Goal: Find specific page/section: Find specific page/section

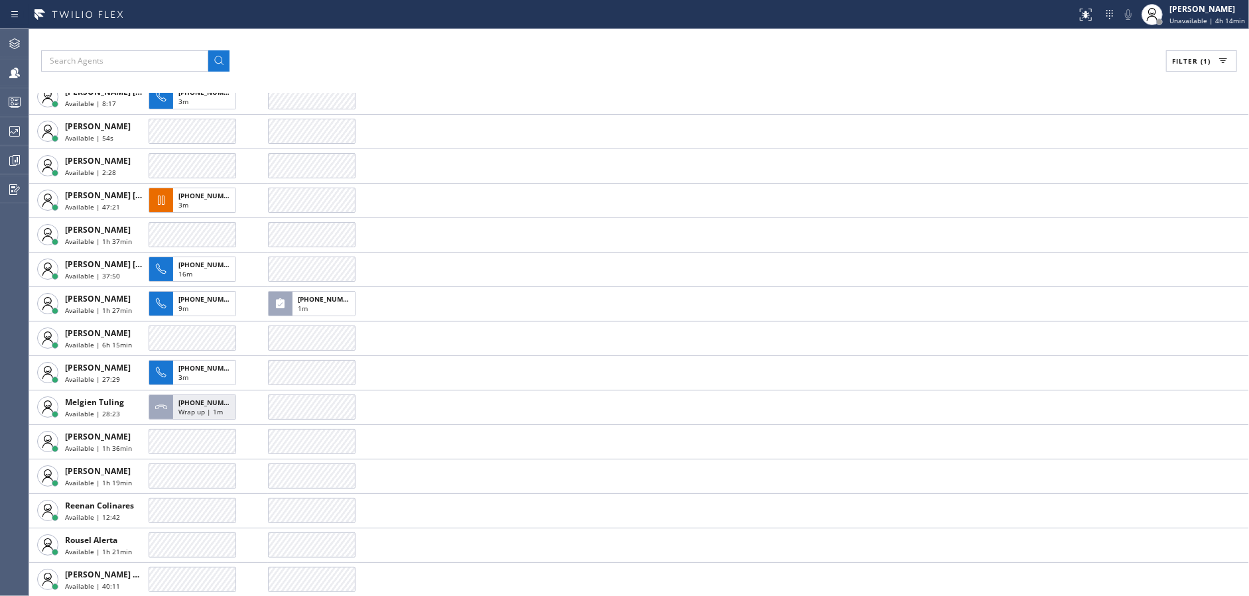
scroll to position [202, 0]
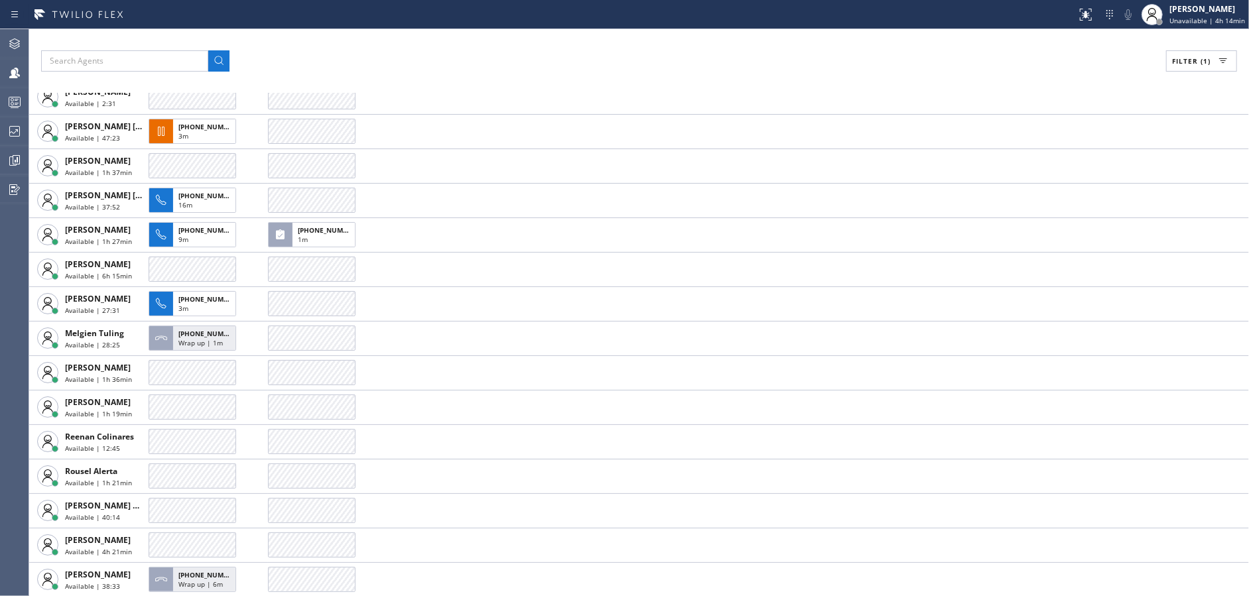
click at [398, 77] on div "Filter (1) AGENT CALLS OTHER TASKS [PERSON_NAME] Available | 1h 56min Bless Psy…" at bounding box center [639, 312] width 1220 height 567
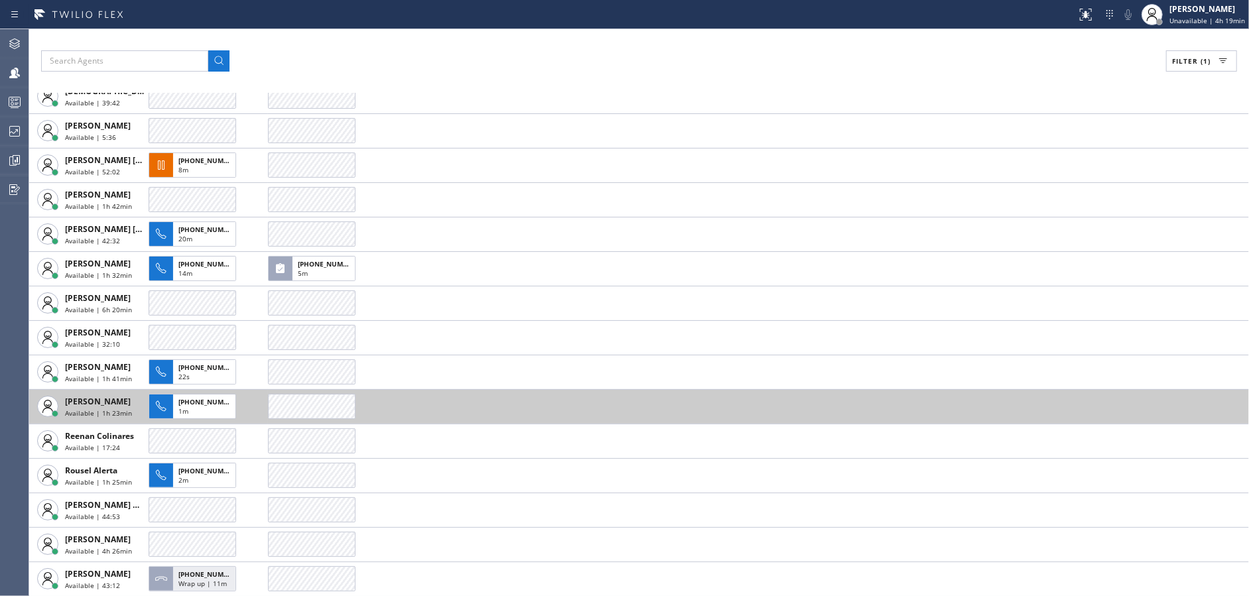
scroll to position [0, 0]
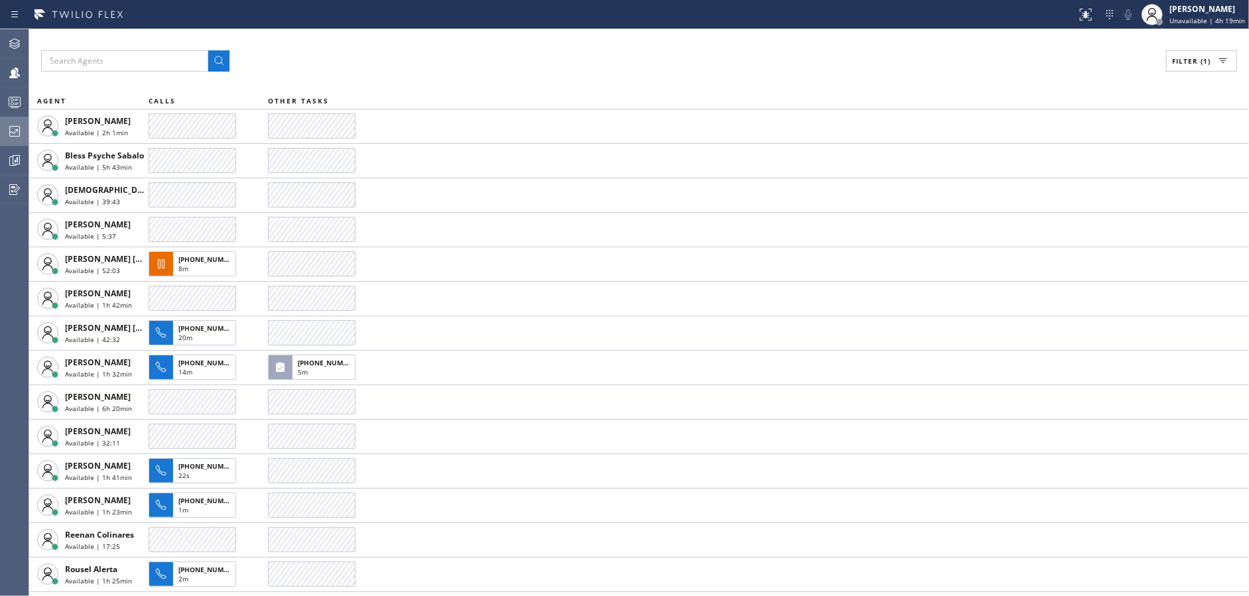
click at [5, 137] on div at bounding box center [14, 131] width 29 height 16
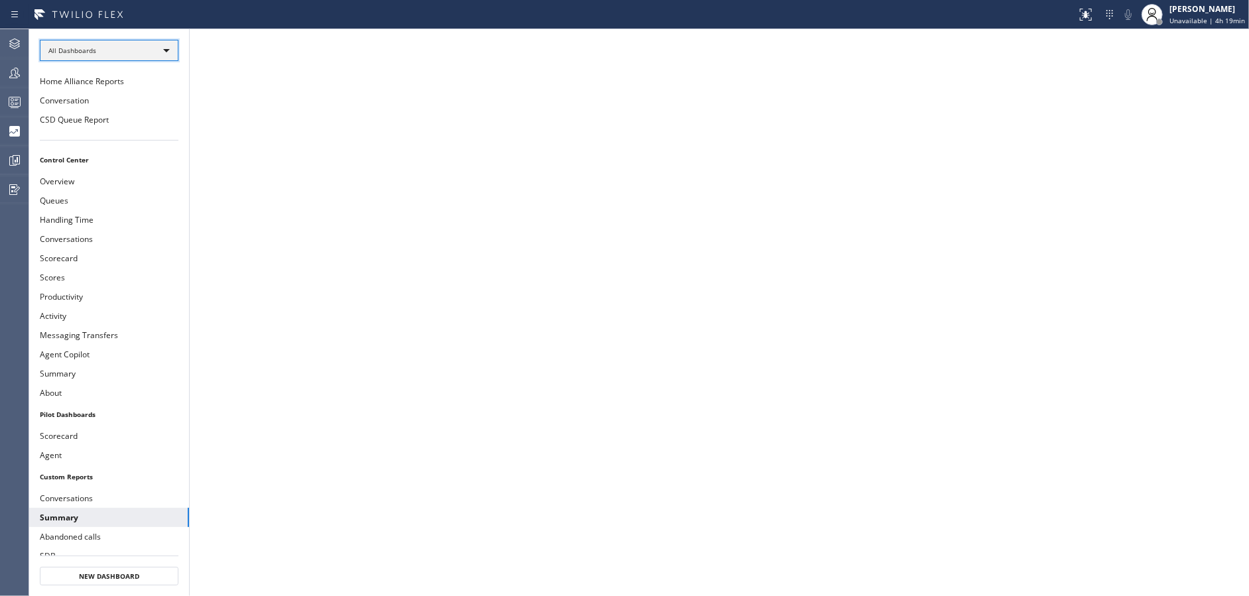
click at [165, 56] on div "All Dashboards" at bounding box center [109, 50] width 139 height 21
click at [123, 141] on li "Custom Reports" at bounding box center [108, 135] width 136 height 16
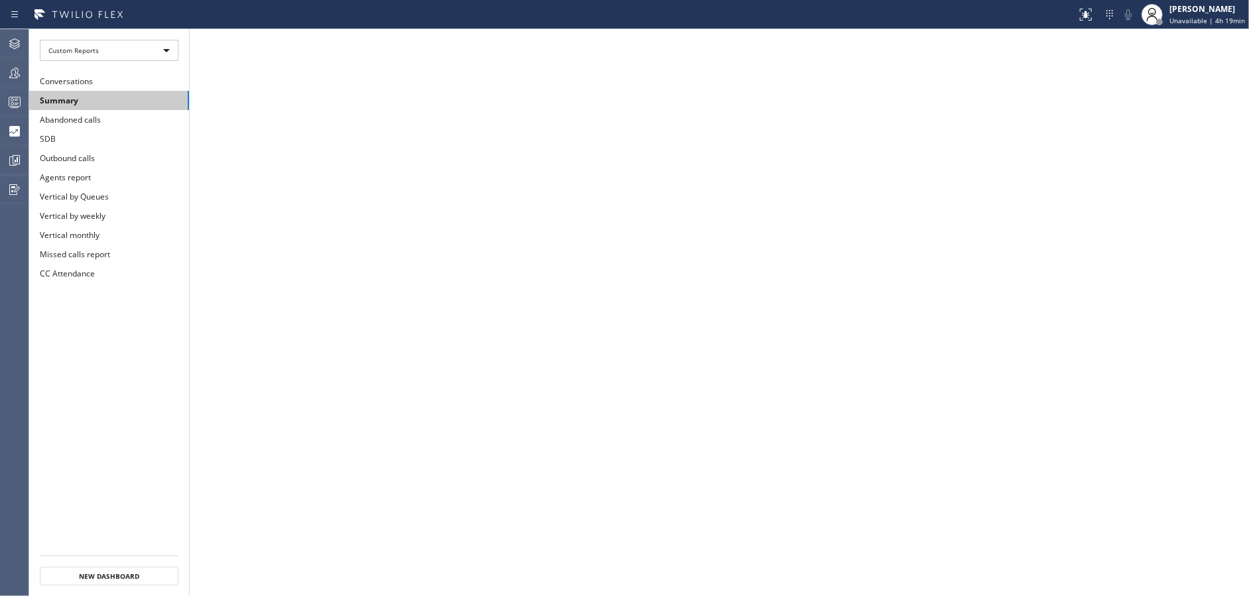
click at [104, 104] on button "Summary" at bounding box center [109, 100] width 160 height 19
click at [1199, 29] on iframe at bounding box center [720, 312] width 1060 height 567
click at [1211, 20] on span "Unavailable | 5h" at bounding box center [1207, 20] width 54 height 9
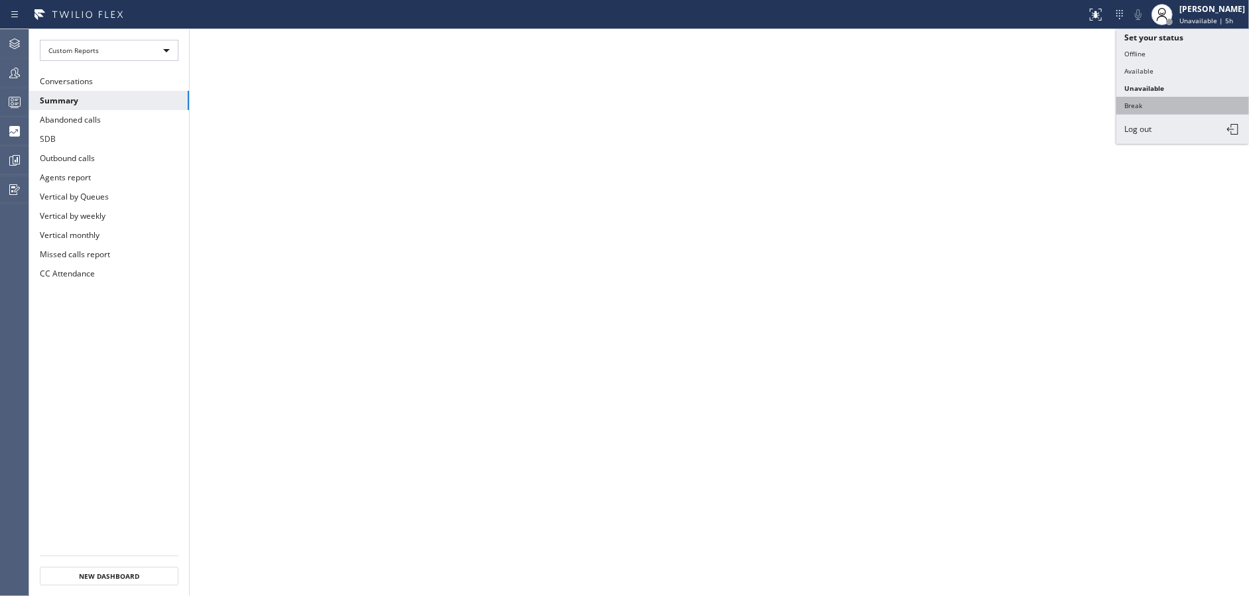
click at [1165, 98] on button "Break" at bounding box center [1183, 105] width 133 height 17
